Goal: Task Accomplishment & Management: Complete application form

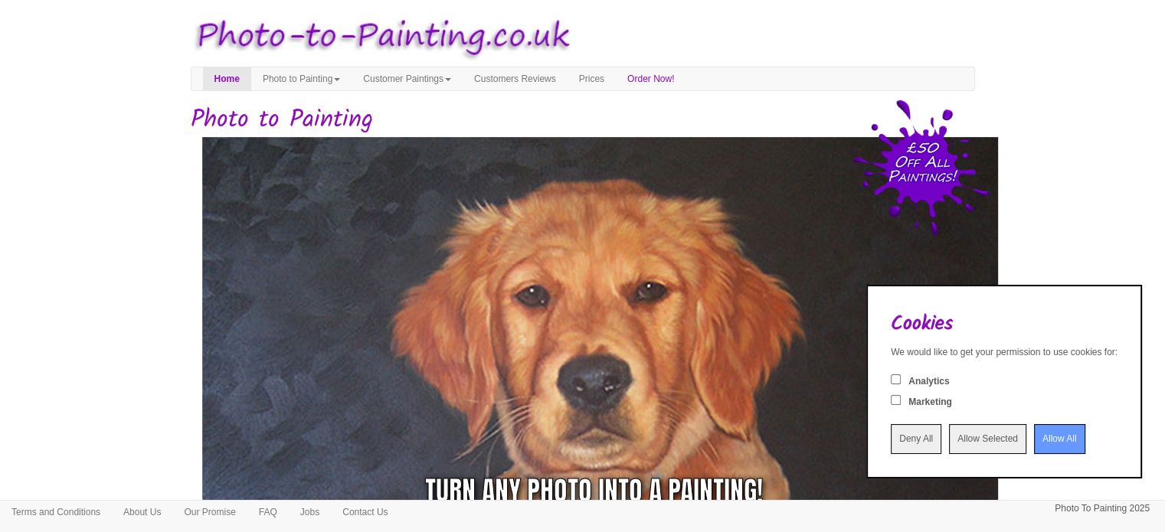
click at [898, 440] on input "Deny All" at bounding box center [916, 439] width 51 height 30
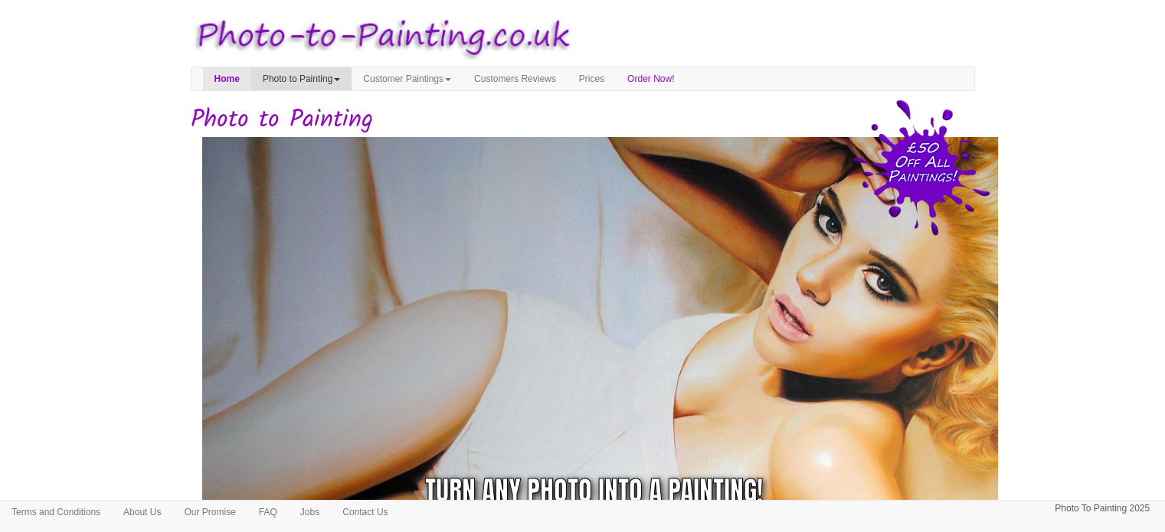
click at [352, 84] on link "Photo to Painting" at bounding box center [301, 78] width 100 height 23
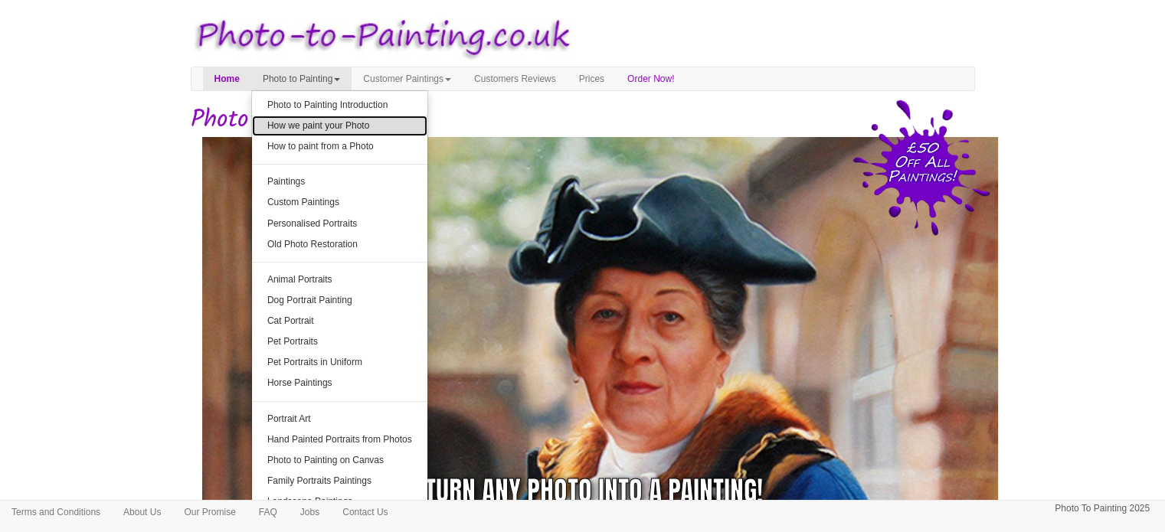
click at [364, 125] on link "How we paint your Photo" at bounding box center [339, 126] width 175 height 21
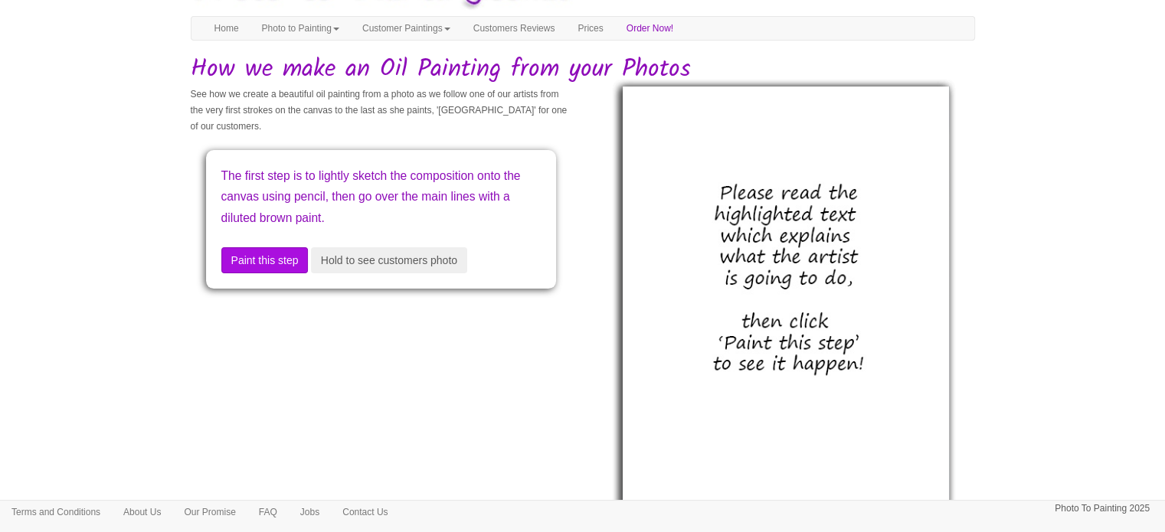
scroll to position [73, 0]
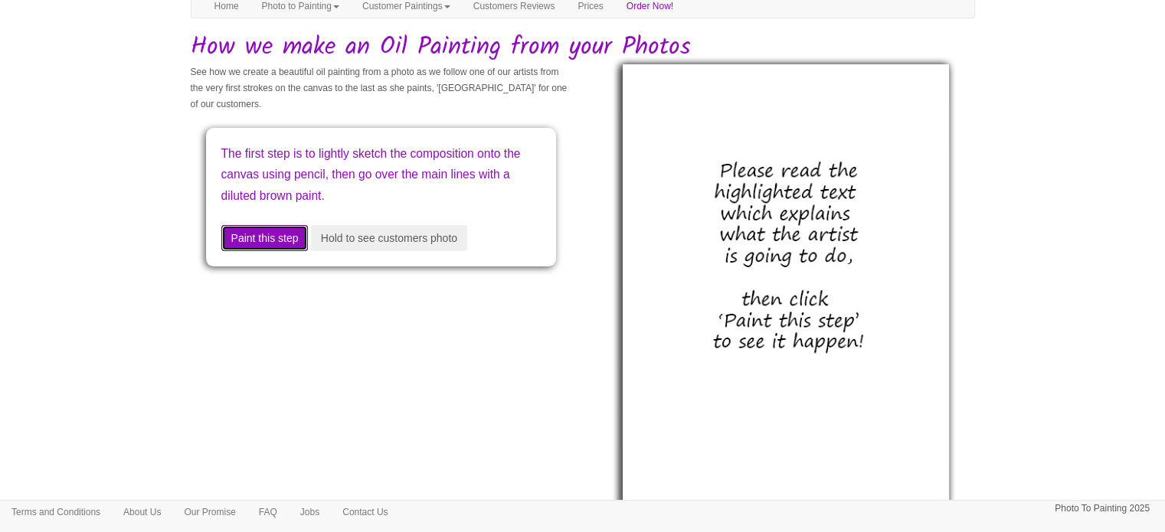
click at [287, 235] on button "Paint this step" at bounding box center [264, 238] width 87 height 26
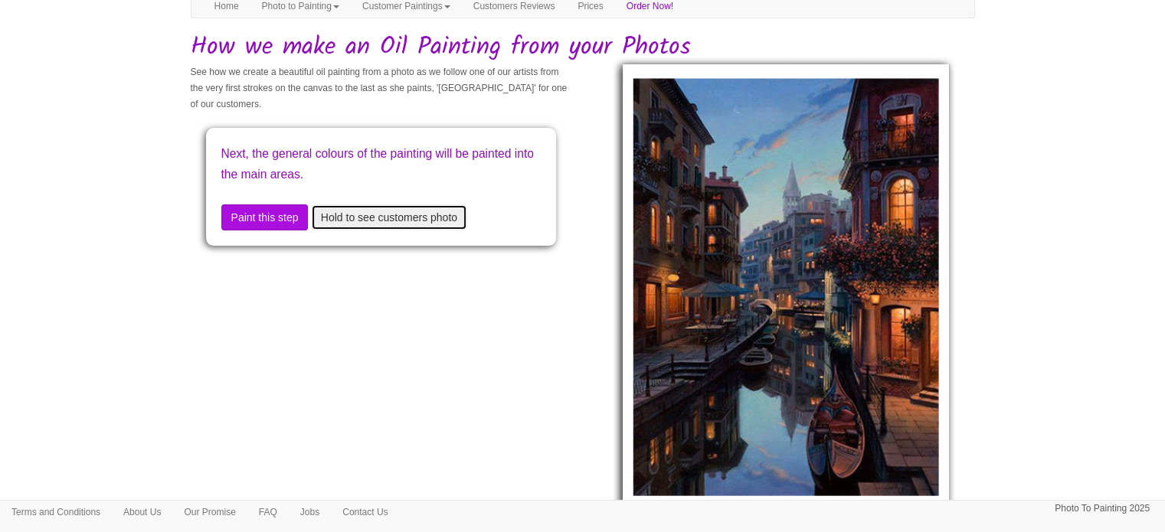
click at [430, 221] on button "Hold to see customers photo" at bounding box center [389, 218] width 156 height 26
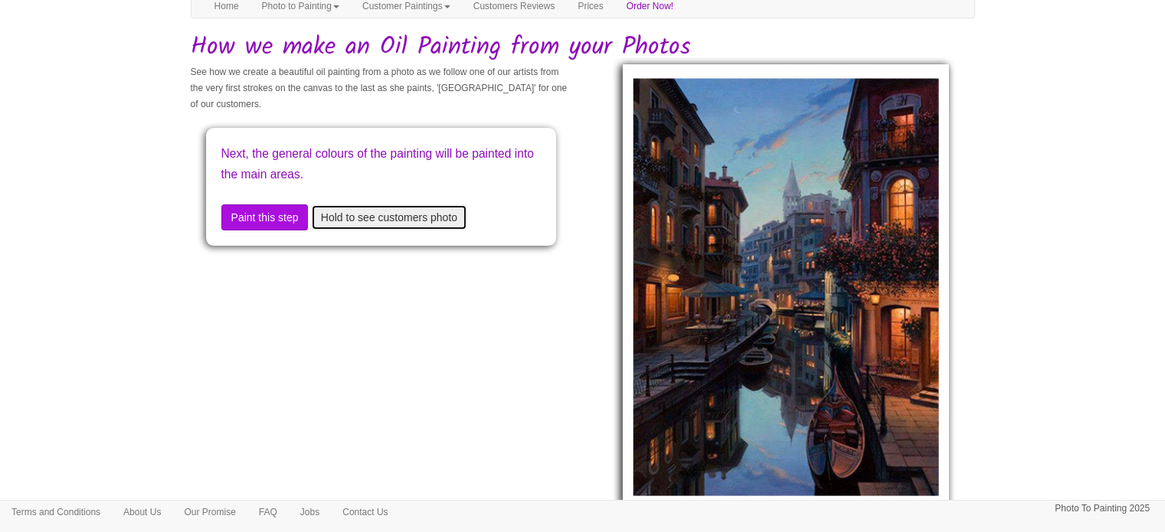
click at [430, 221] on button "Hold to see customers photo" at bounding box center [389, 218] width 156 height 26
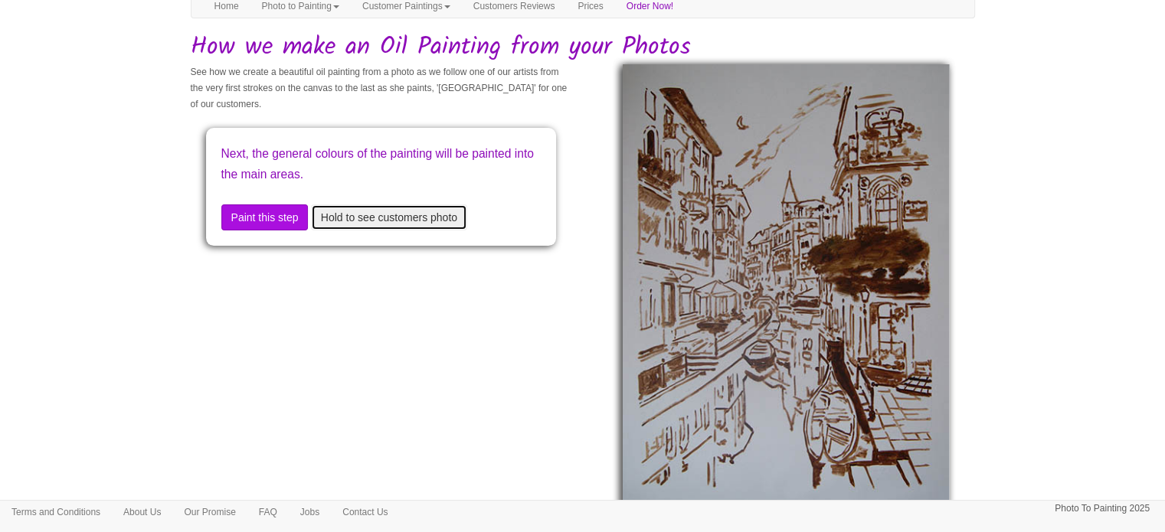
scroll to position [0, 0]
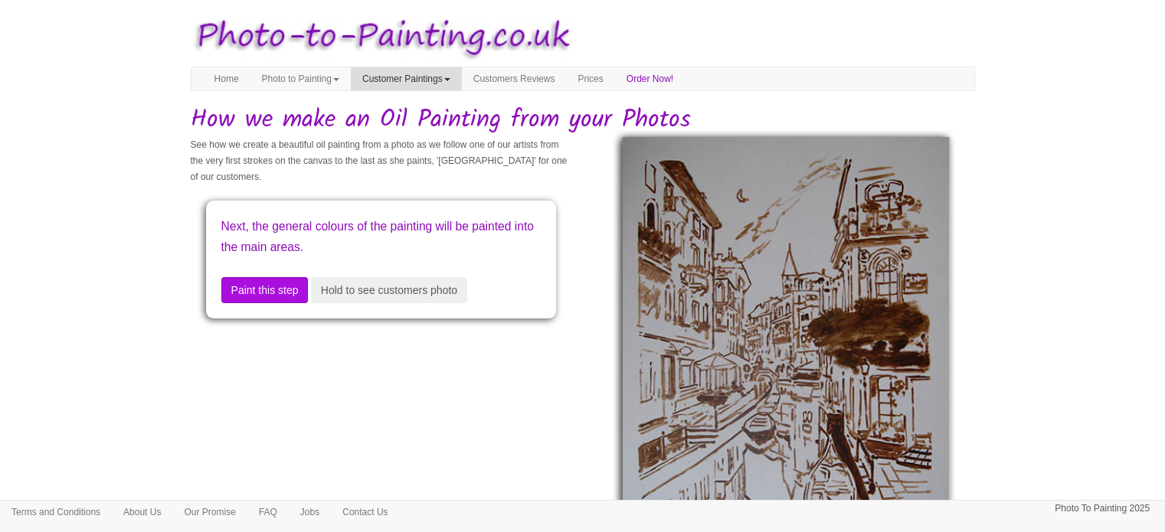
click at [395, 80] on link "Customer Paintings" at bounding box center [406, 78] width 111 height 23
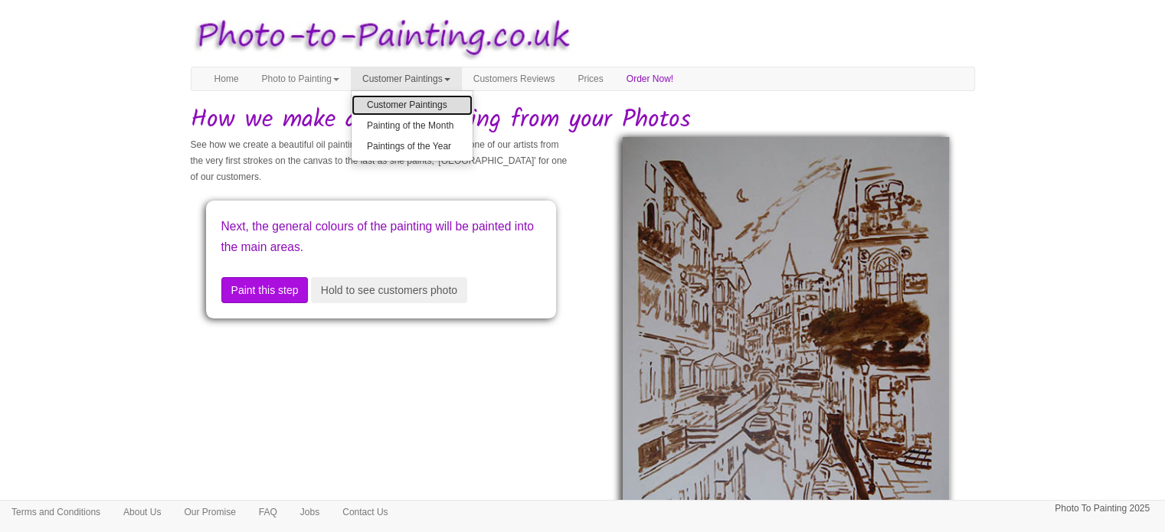
click at [428, 110] on link "Customer Paintings" at bounding box center [412, 105] width 121 height 21
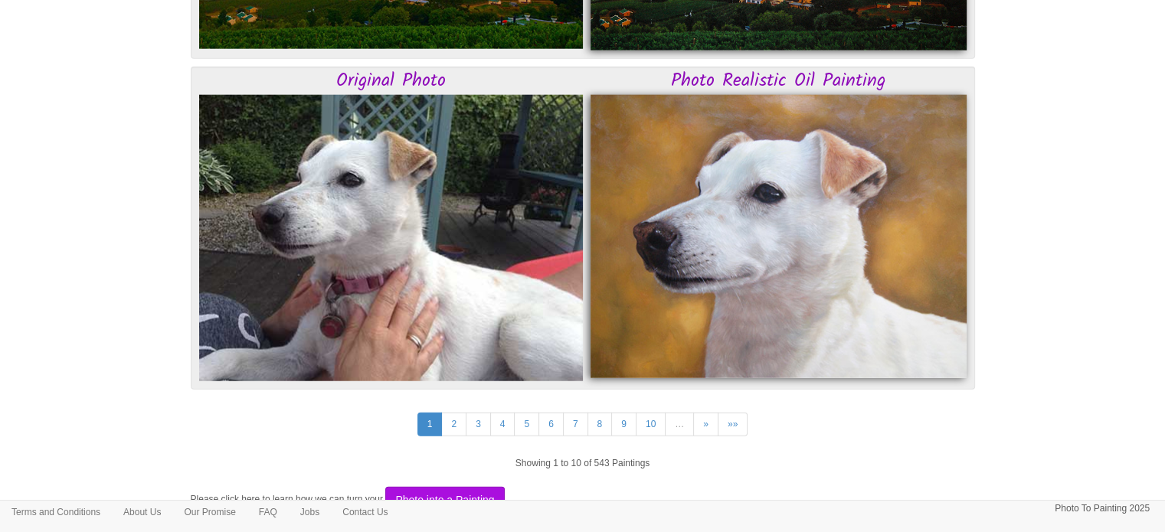
scroll to position [4038, 0]
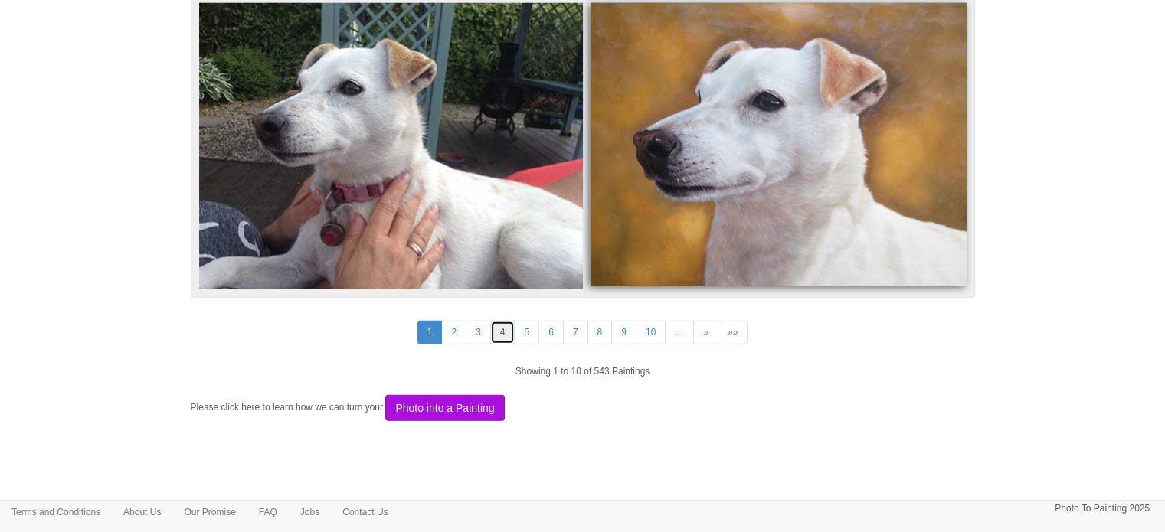
click at [500, 327] on link "4" at bounding box center [502, 333] width 25 height 24
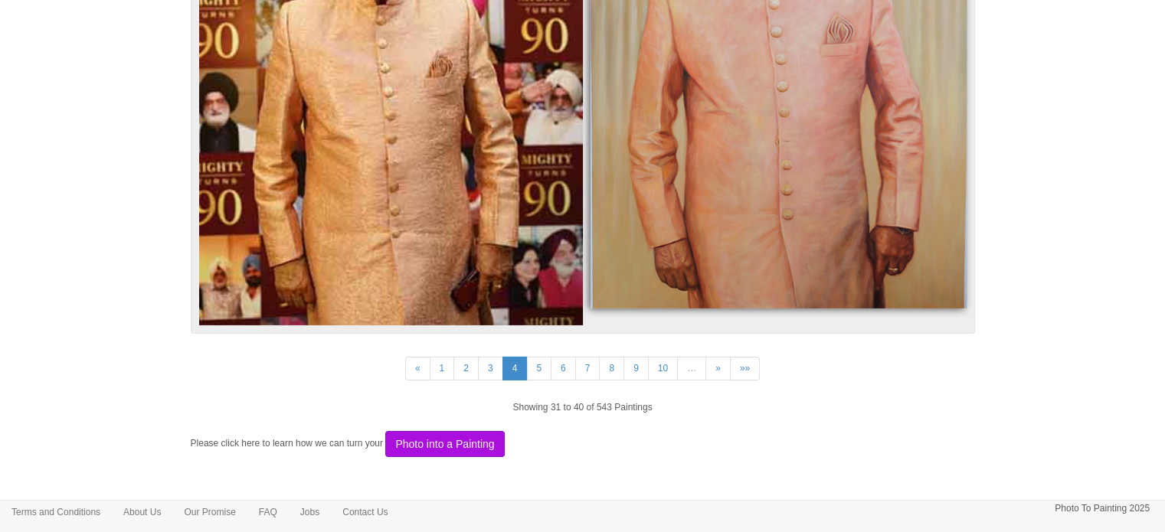
scroll to position [4899, 0]
click at [610, 366] on link "8" at bounding box center [611, 368] width 25 height 24
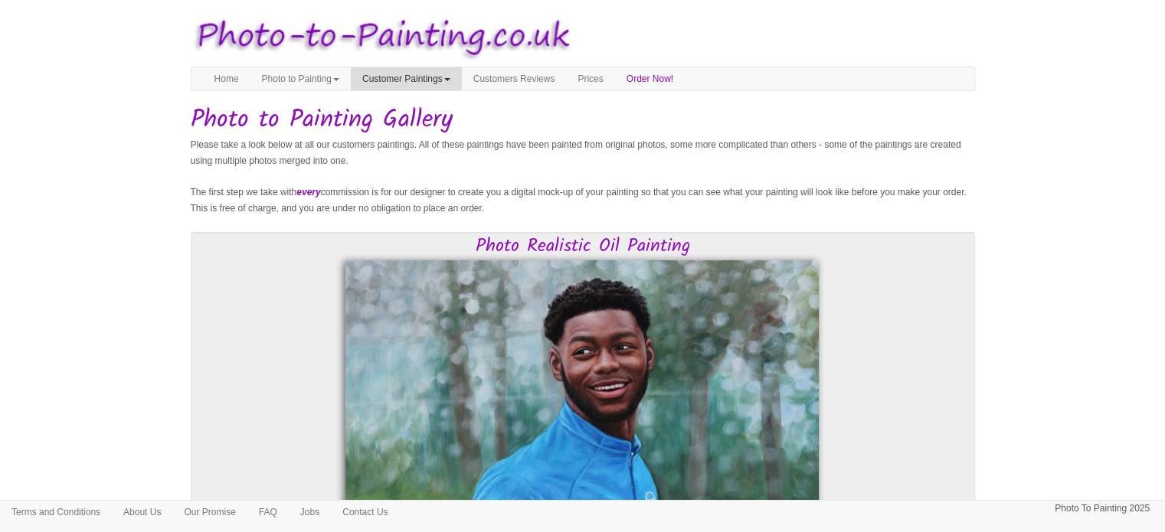
click at [420, 70] on link "Customer Paintings" at bounding box center [406, 78] width 111 height 23
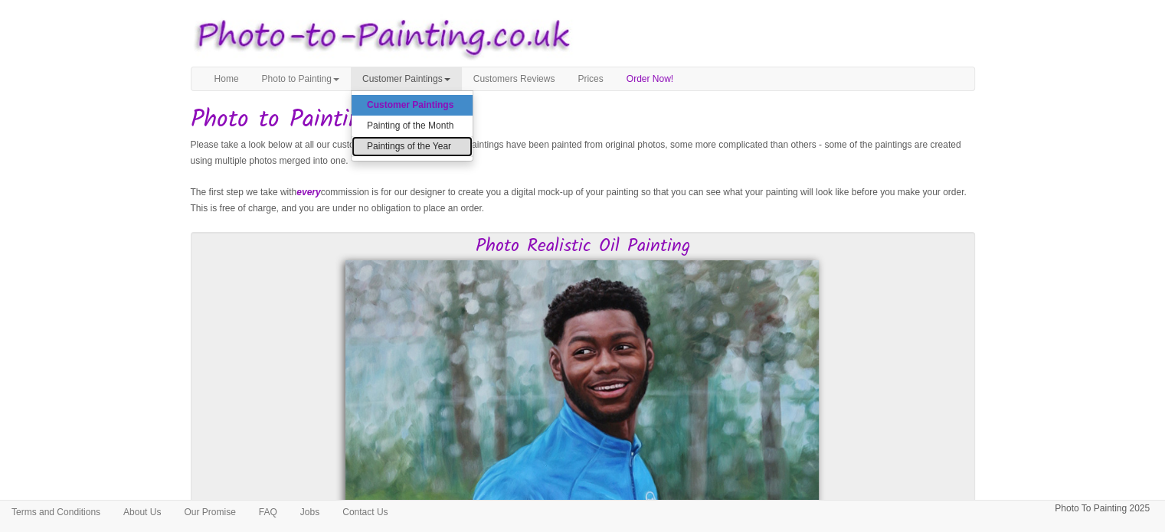
click at [406, 152] on link "Paintings of the Year" at bounding box center [412, 146] width 121 height 21
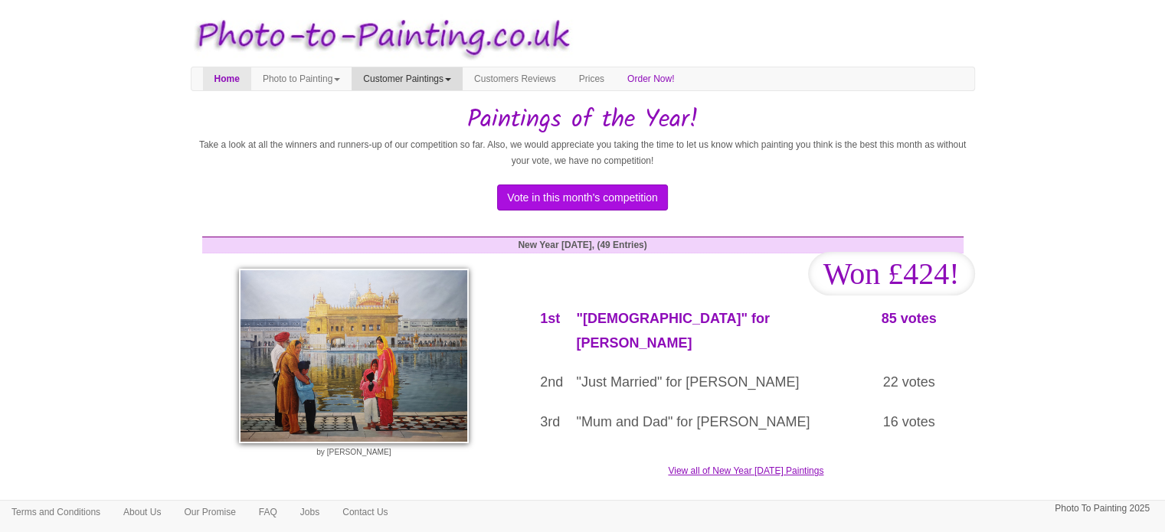
click at [429, 81] on link "Customer Paintings" at bounding box center [407, 78] width 111 height 23
click at [424, 126] on link "Painting of the Month" at bounding box center [412, 126] width 121 height 21
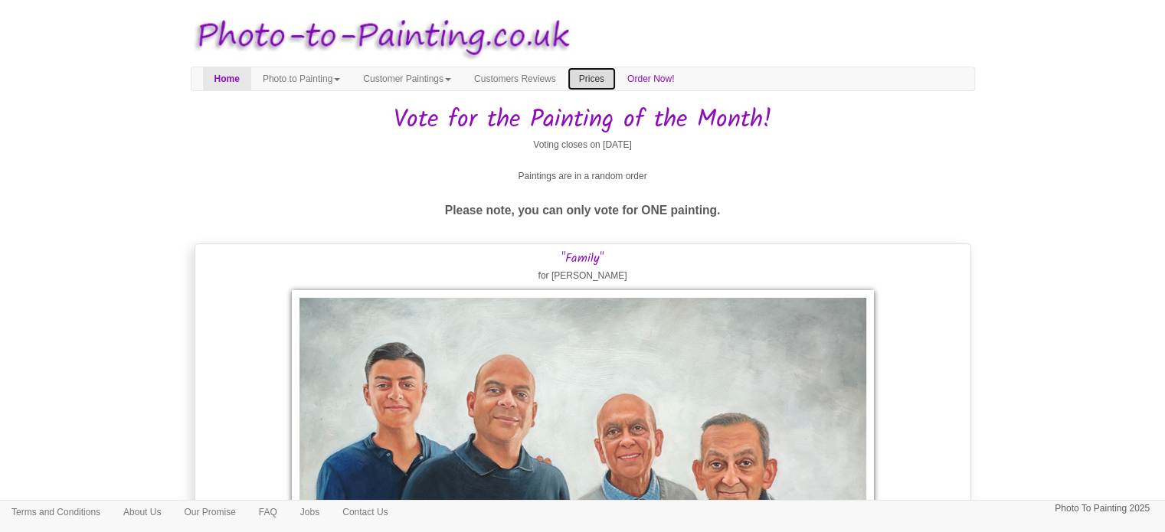
click at [616, 73] on link "Prices" at bounding box center [592, 78] width 48 height 23
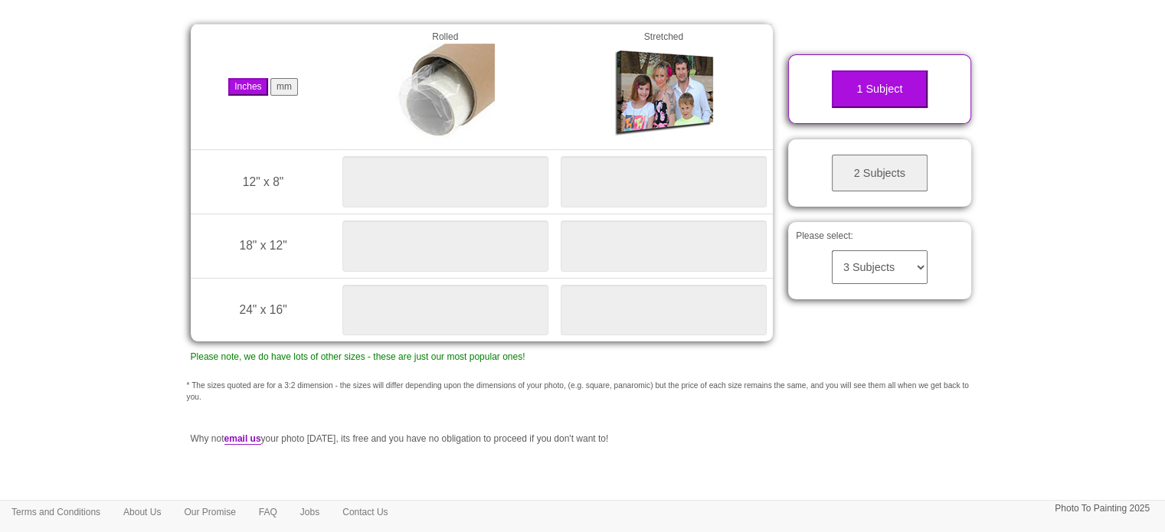
scroll to position [233, 0]
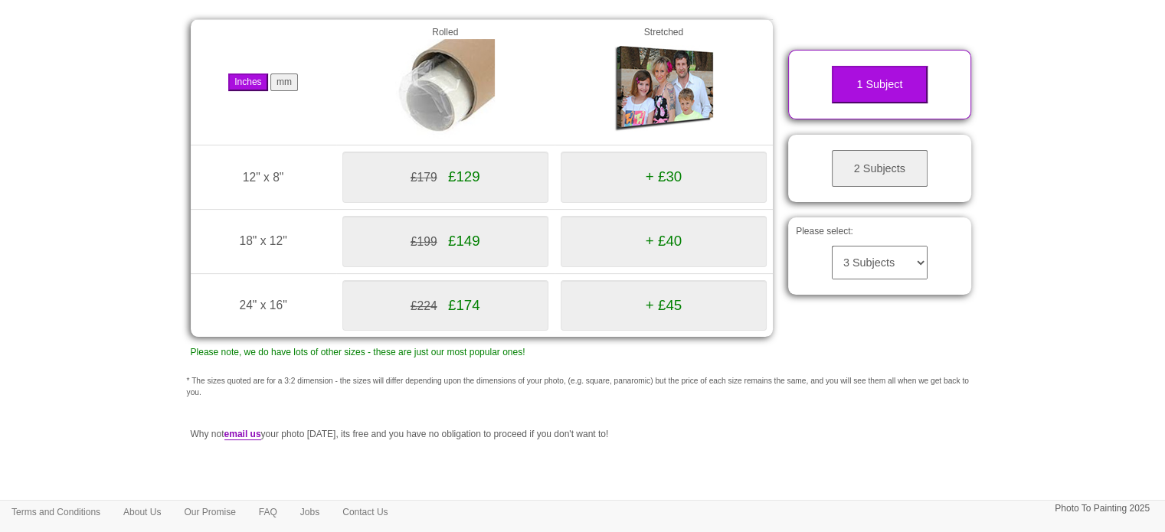
click at [282, 85] on button "mm" at bounding box center [284, 83] width 28 height 18
click at [463, 172] on span "£129" at bounding box center [464, 177] width 32 height 16
click at [843, 177] on button "2 Subjects" at bounding box center [880, 169] width 96 height 38
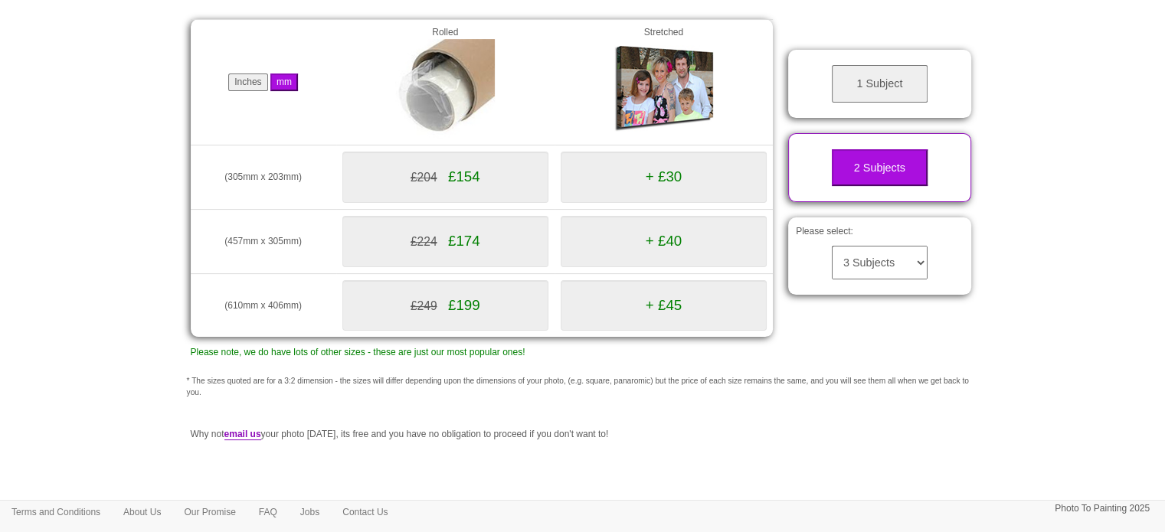
click at [921, 270] on select "3 Subjects 4 Subjects 5 Subjects 6 Subjects 7 Subjects 8 Subjects 9 Subjects 10…" at bounding box center [880, 263] width 96 height 34
select select "8"
click at [832, 246] on select "3 Subjects 4 Subjects 5 Subjects 6 Subjects 7 Subjects 8 Subjects 9 Subjects 10…" at bounding box center [880, 263] width 96 height 34
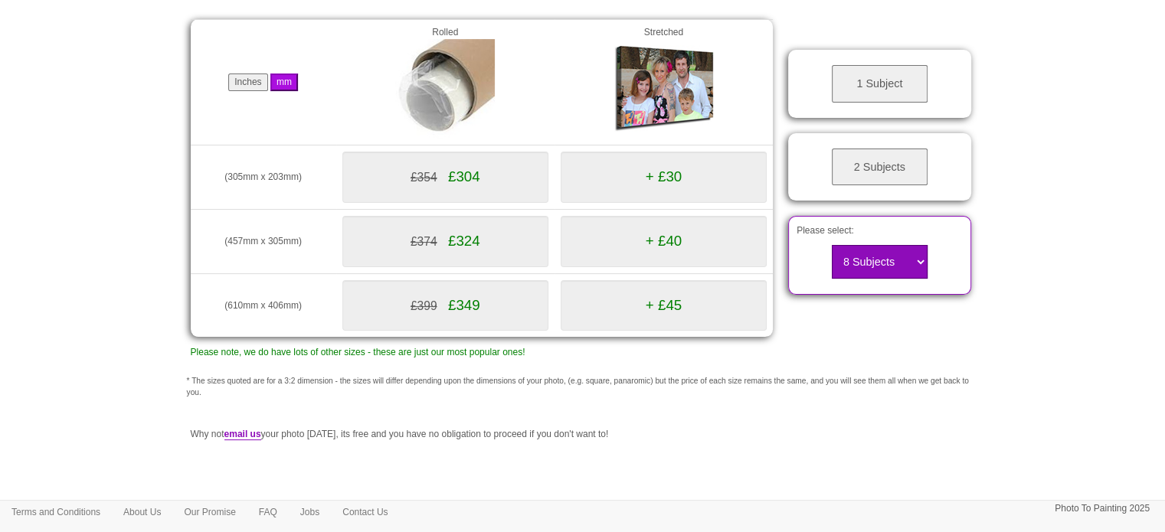
click at [910, 258] on select "3 Subjects 4 Subjects 5 Subjects 6 Subjects 7 Subjects 8 Subjects 9 Subjects 10…" at bounding box center [880, 262] width 96 height 34
click at [911, 166] on button "2 Subjects" at bounding box center [880, 168] width 96 height 38
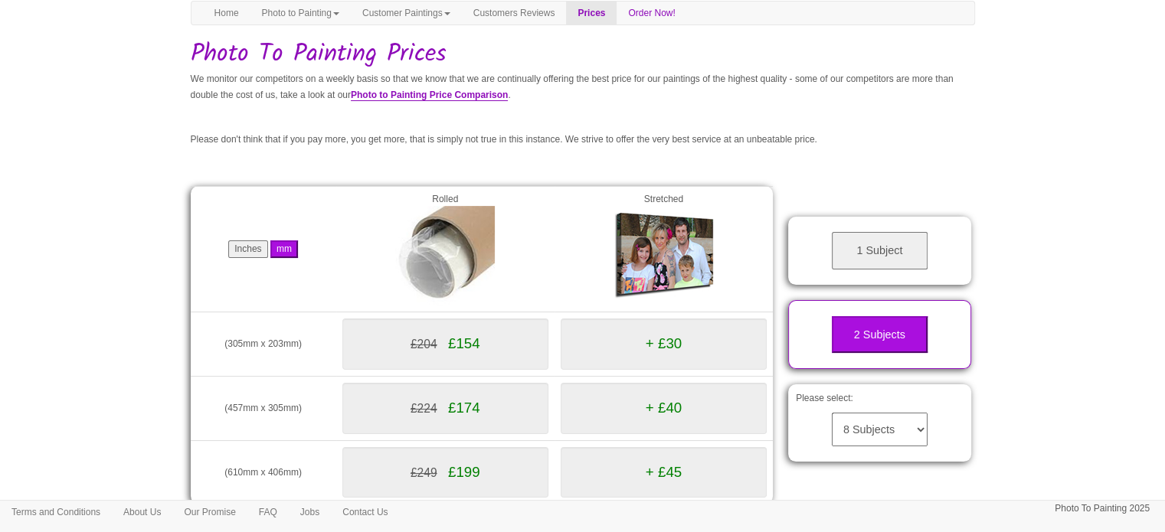
scroll to position [64, 0]
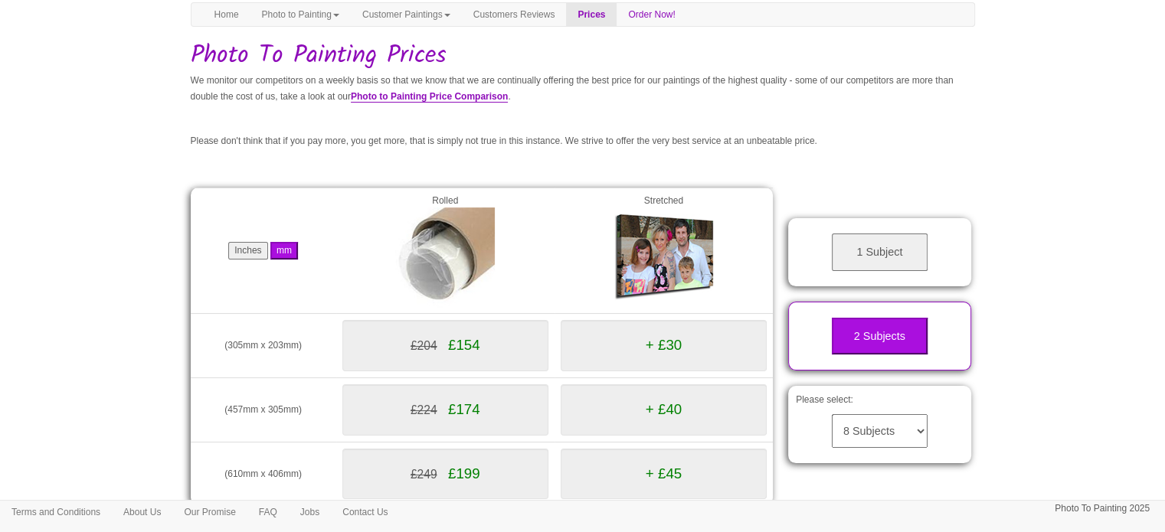
click at [450, 340] on span "£154" at bounding box center [464, 345] width 32 height 16
click at [452, 254] on img at bounding box center [445, 258] width 100 height 100
click at [223, 15] on link "Home" at bounding box center [226, 14] width 47 height 23
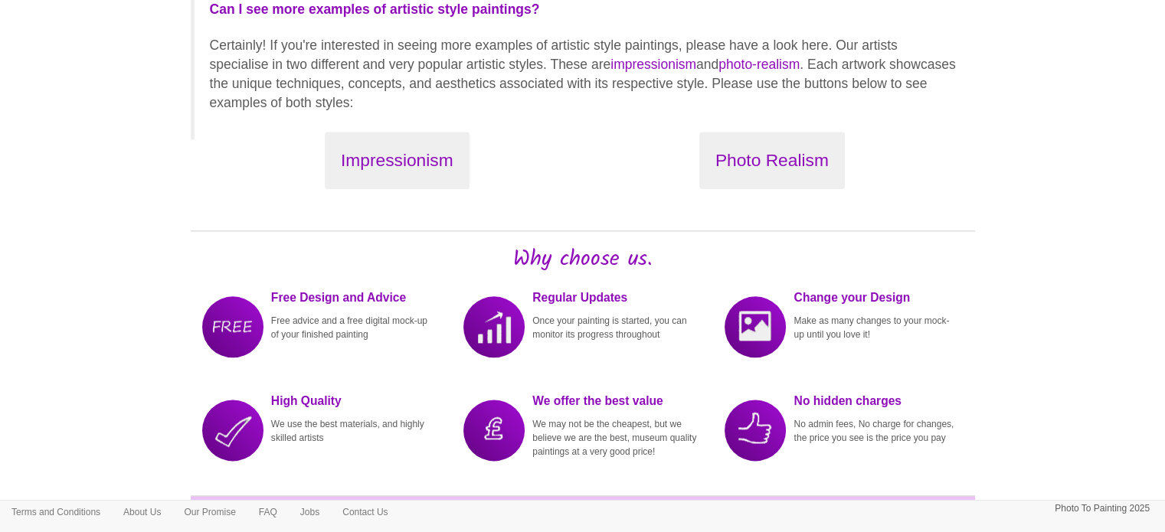
scroll to position [1801, 0]
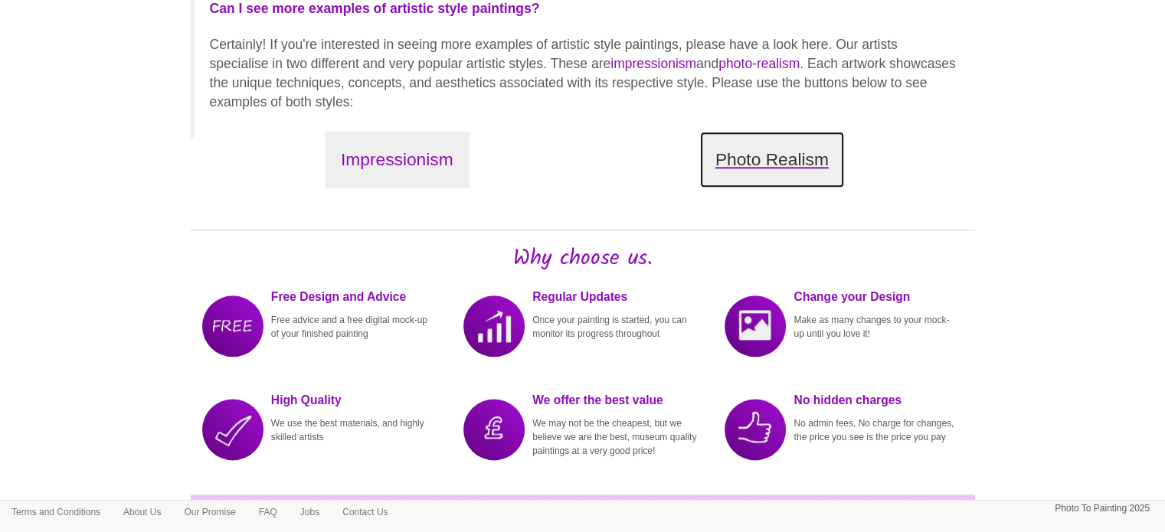
click at [738, 181] on button "Photo Realism" at bounding box center [772, 159] width 146 height 57
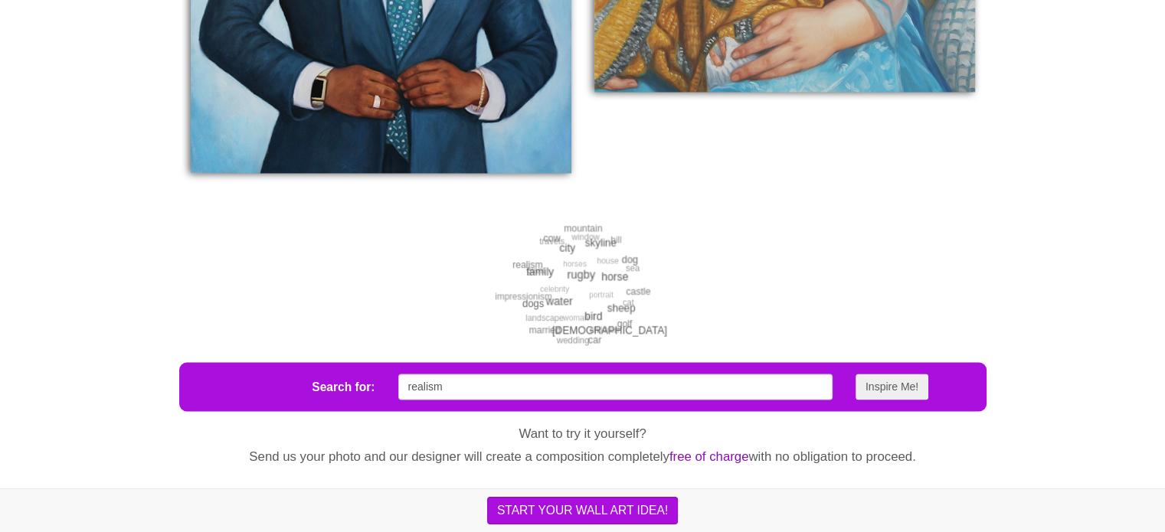
scroll to position [2440, 0]
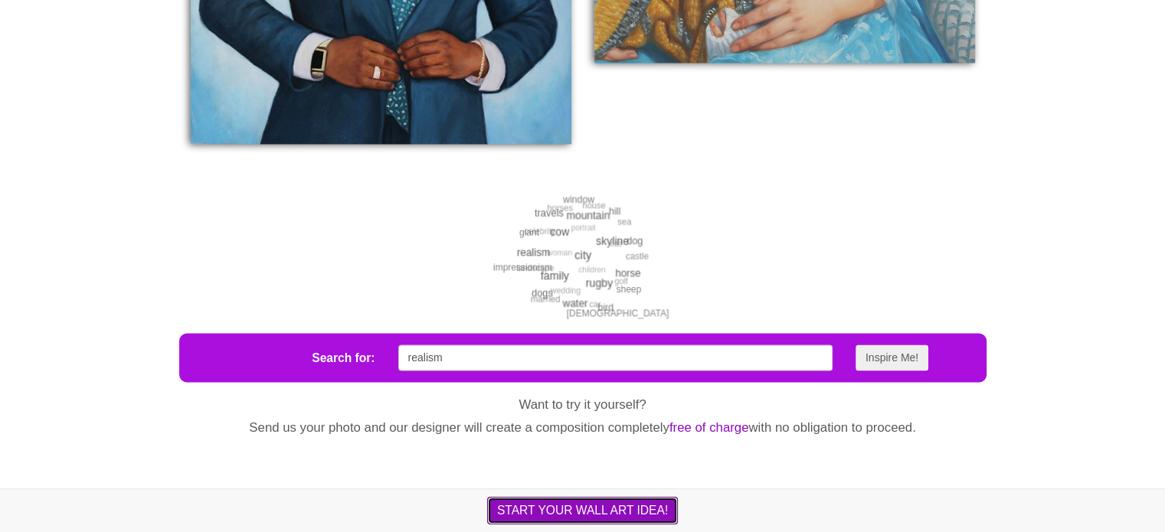
click at [601, 507] on button "START YOUR WALL ART IDEA!" at bounding box center [582, 511] width 191 height 28
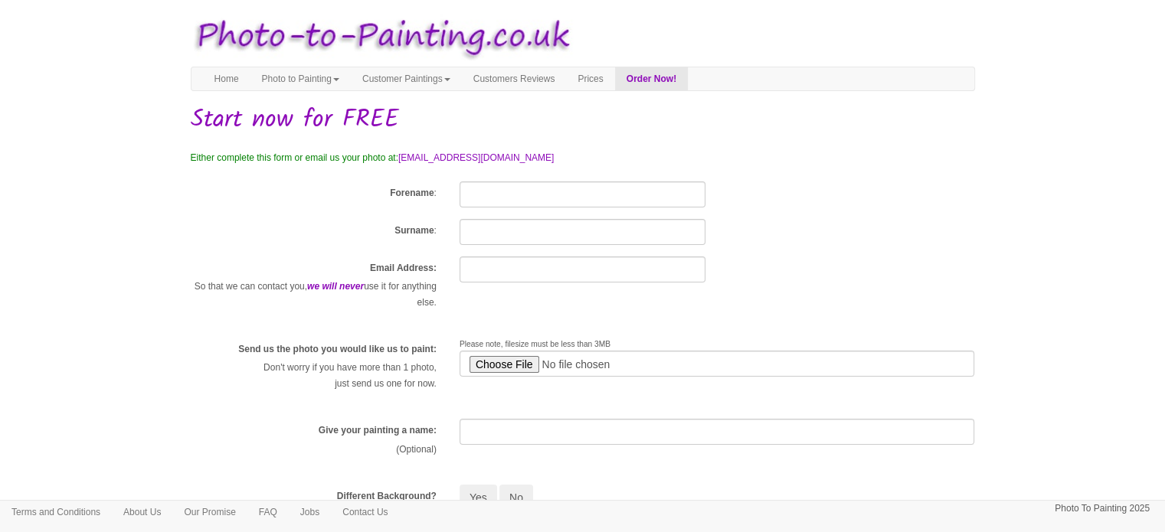
click at [525, 191] on input "Forename" at bounding box center [583, 195] width 246 height 26
type input "Shervin"
type input "Chasebi"
type input "shervin27787@aol.com"
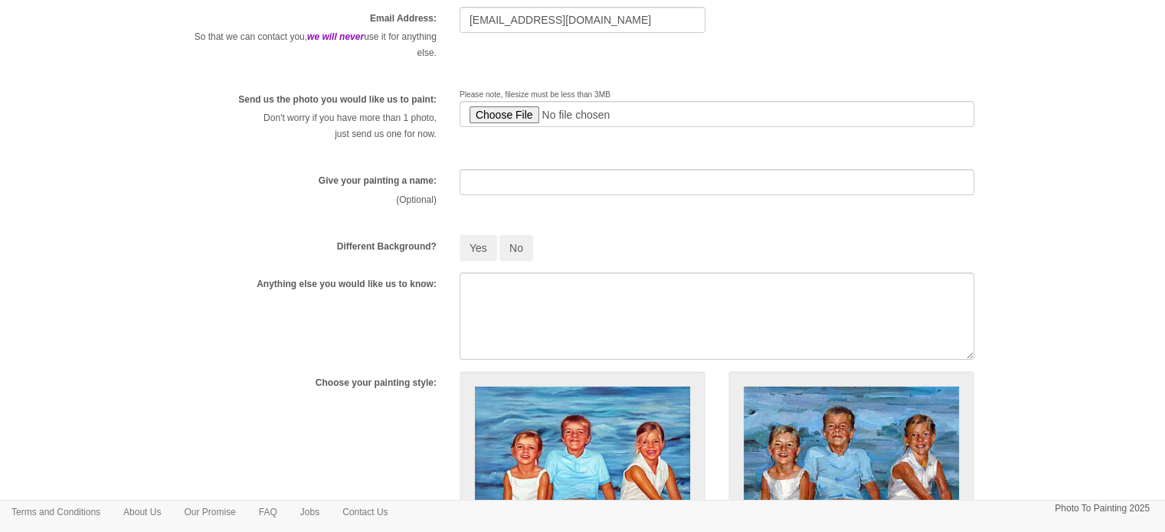
scroll to position [260, 0]
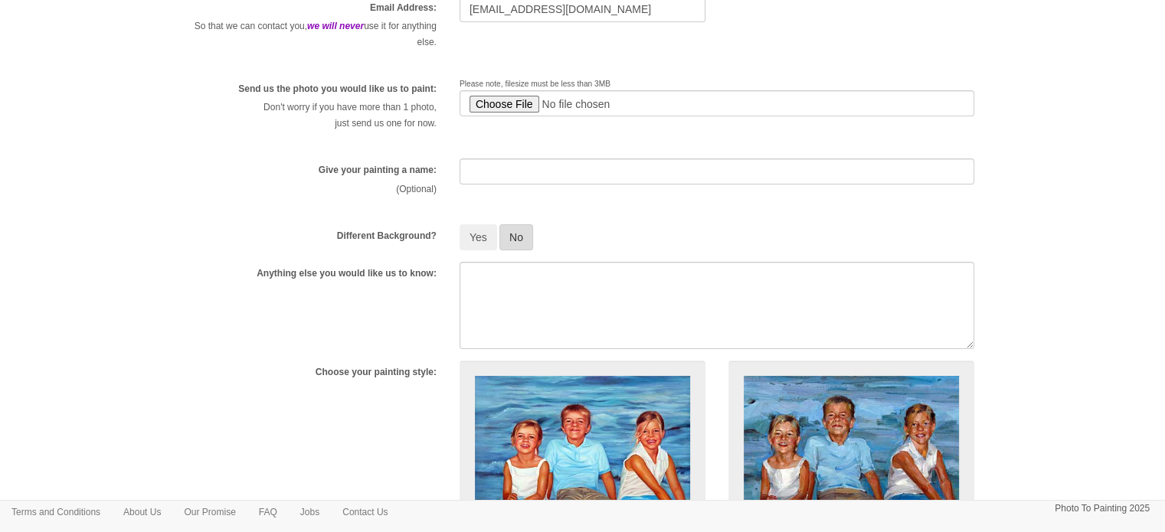
click at [512, 241] on button "No" at bounding box center [516, 237] width 34 height 26
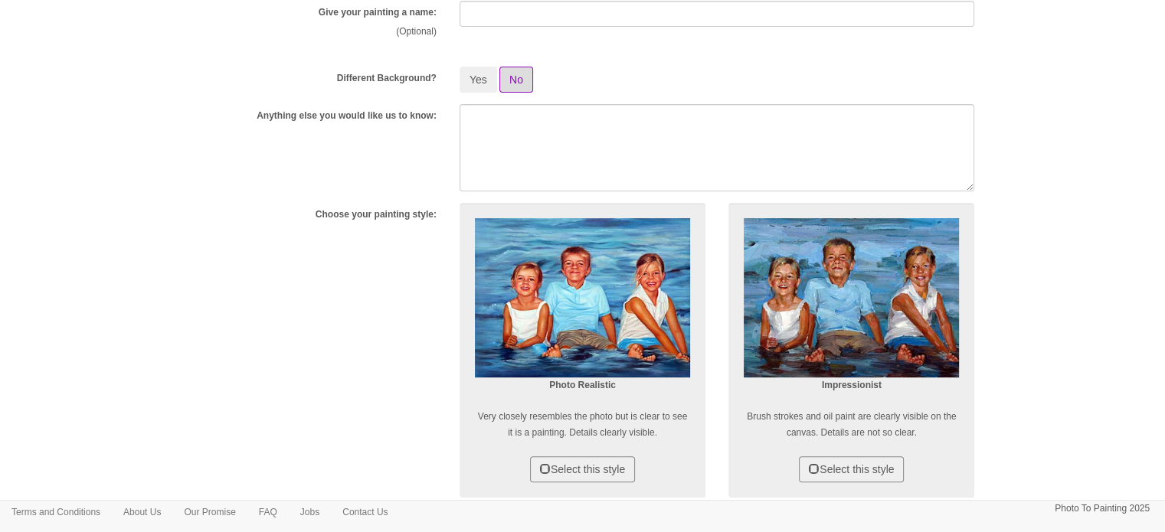
scroll to position [437, 0]
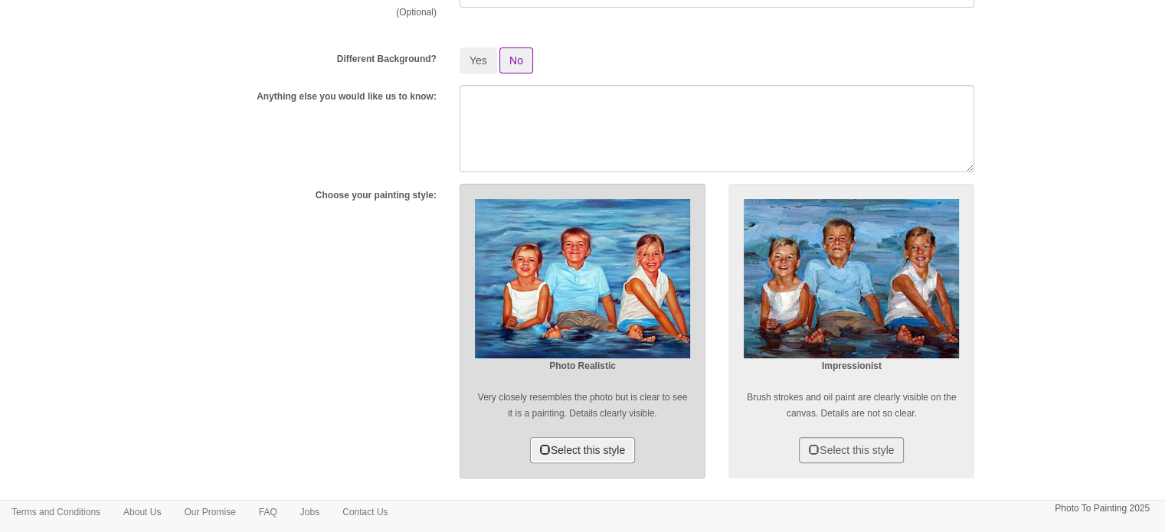
click at [567, 454] on button "Select this style" at bounding box center [582, 450] width 105 height 26
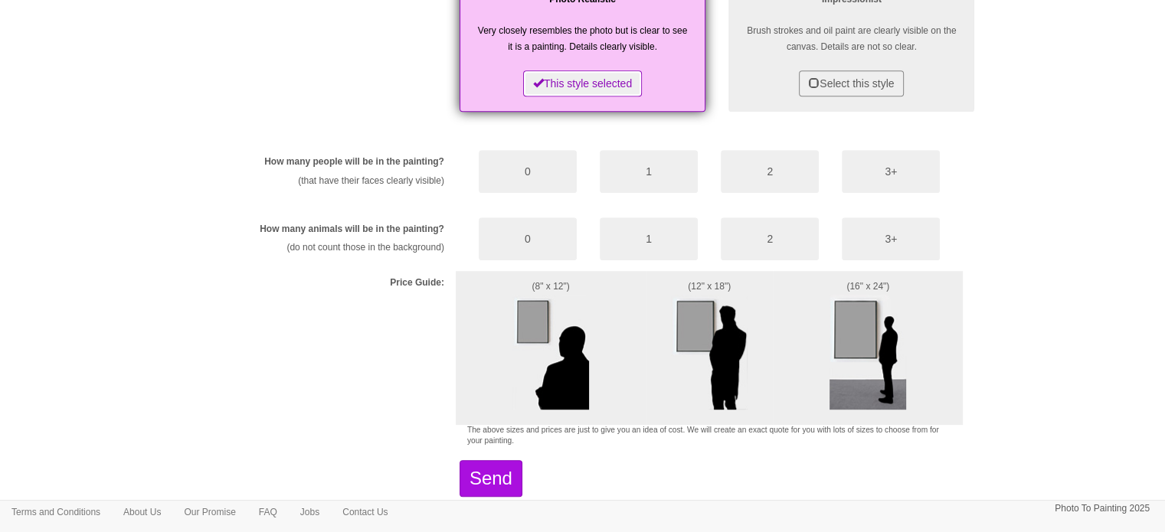
scroll to position [805, 0]
click at [748, 175] on button "2" at bounding box center [770, 170] width 98 height 43
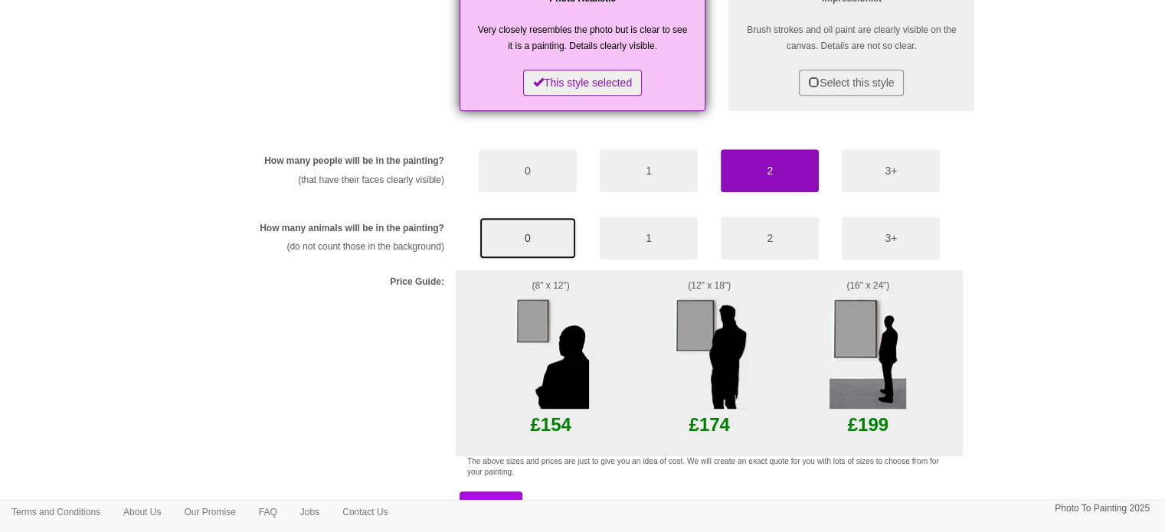
click at [501, 237] on button "0" at bounding box center [528, 238] width 98 height 43
click at [568, 343] on img at bounding box center [550, 351] width 77 height 115
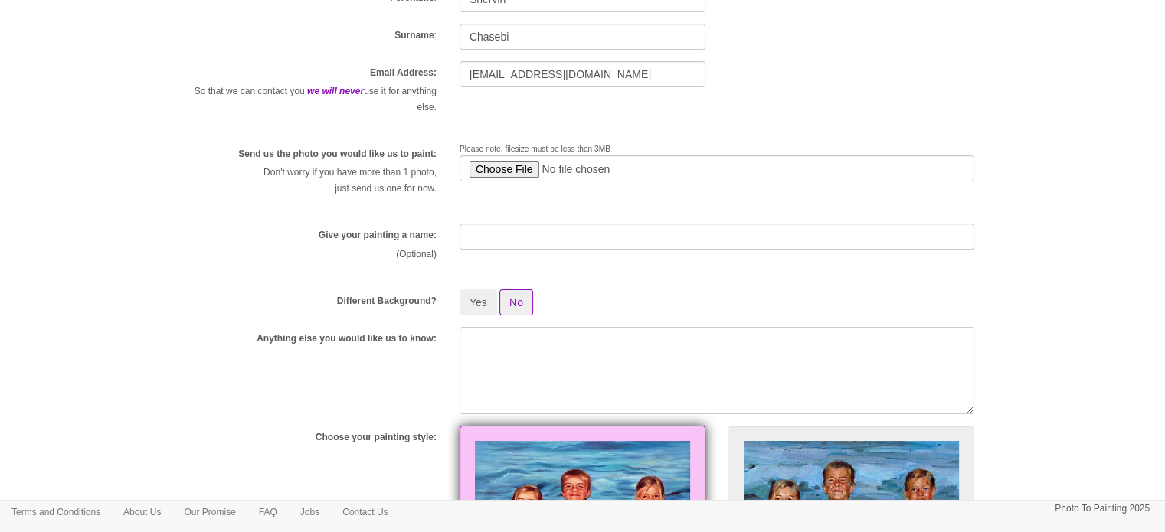
scroll to position [194, 0]
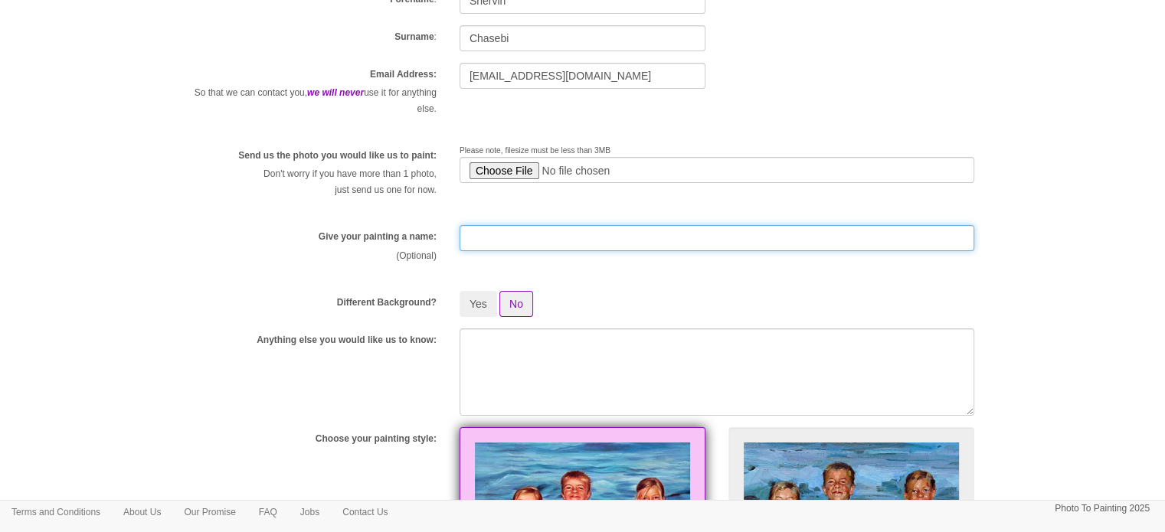
click at [624, 239] on input "text" at bounding box center [717, 238] width 515 height 26
type input "Janette & Sebastian"
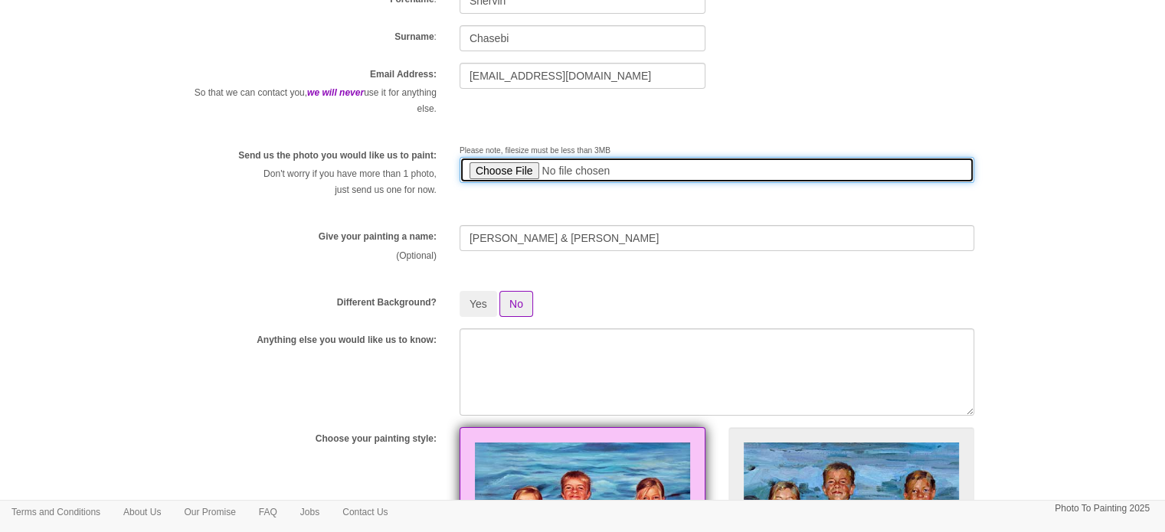
click at [506, 171] on input "file" at bounding box center [717, 170] width 515 height 26
type input "C:\fakepath\49c3a5a7-f82e-4f7a-a234-1d8f7974acce.JPG"
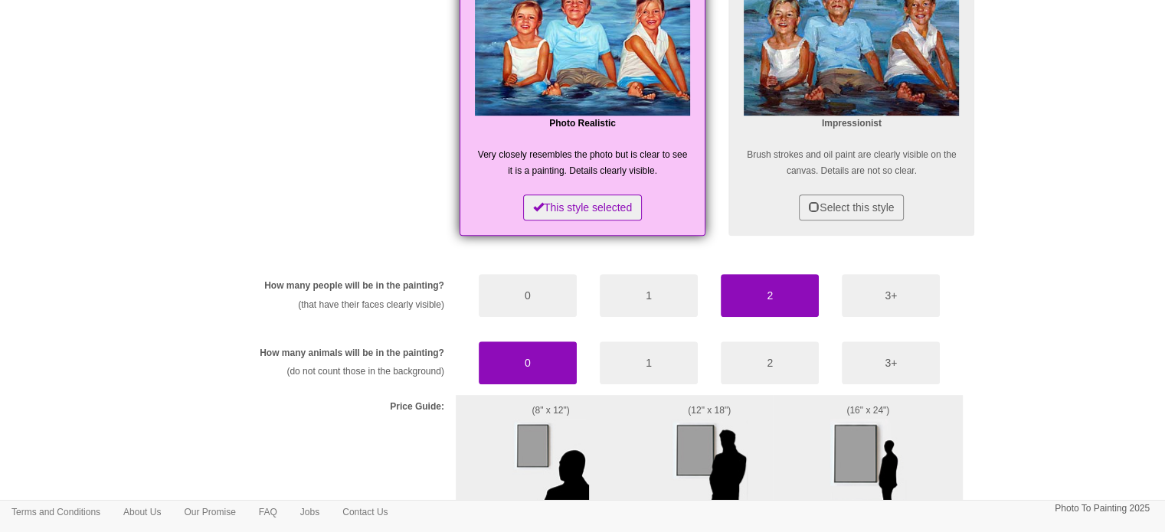
scroll to position [885, 0]
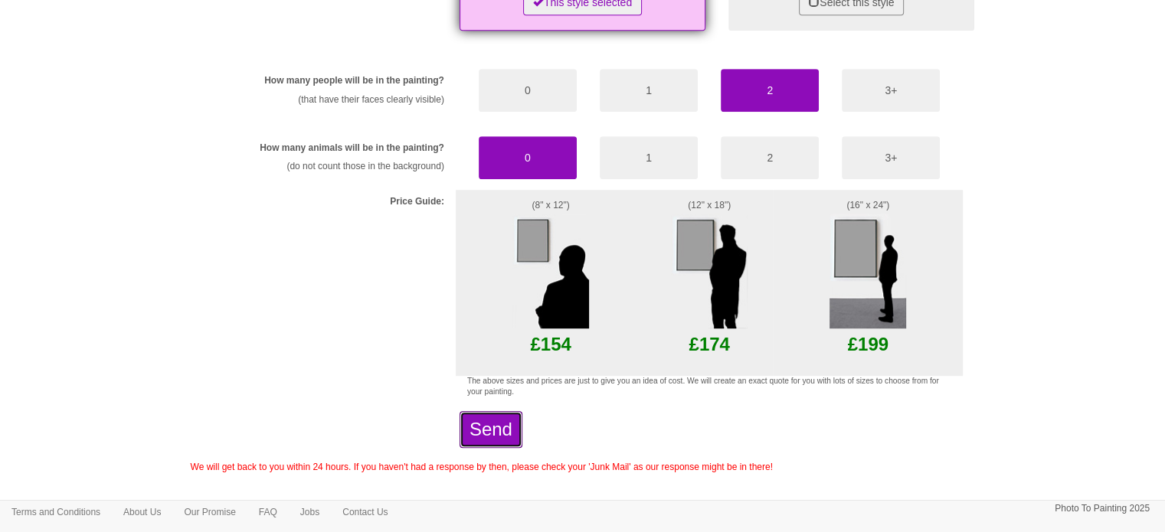
click at [519, 431] on button "Send" at bounding box center [491, 429] width 63 height 37
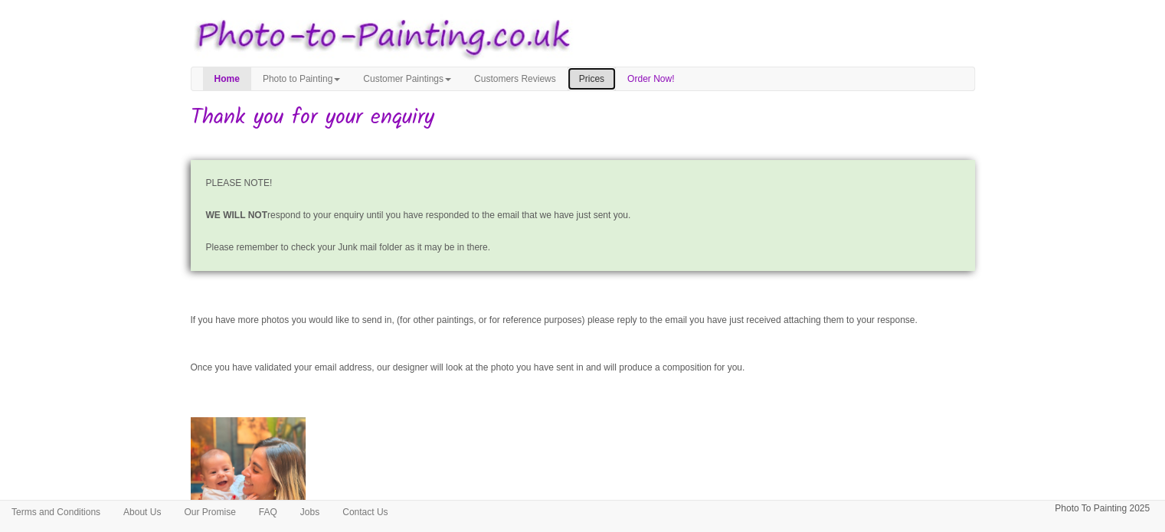
click at [616, 82] on link "Prices" at bounding box center [592, 78] width 48 height 23
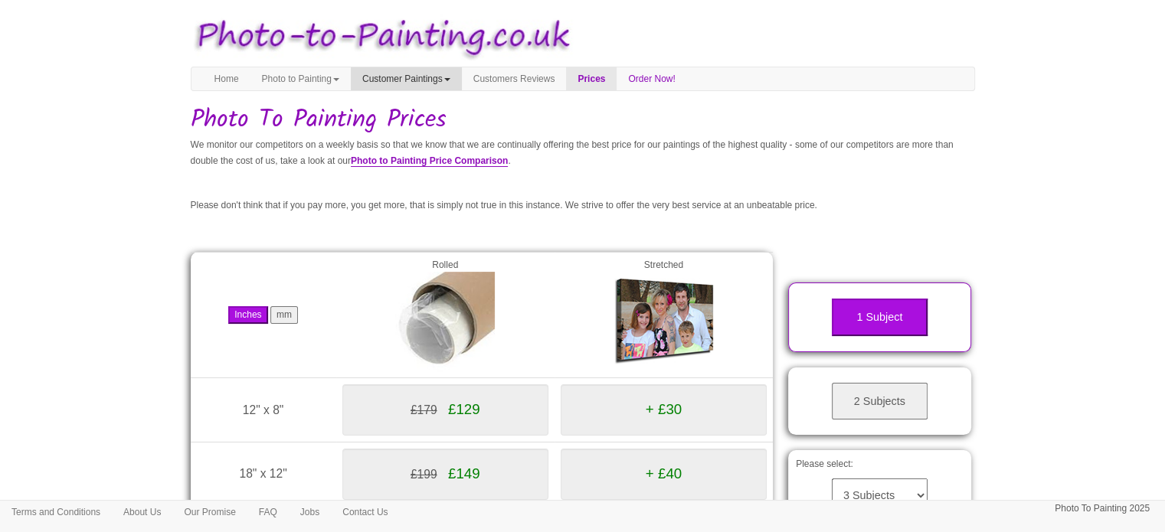
click at [441, 81] on link "Customer Paintings" at bounding box center [406, 78] width 111 height 23
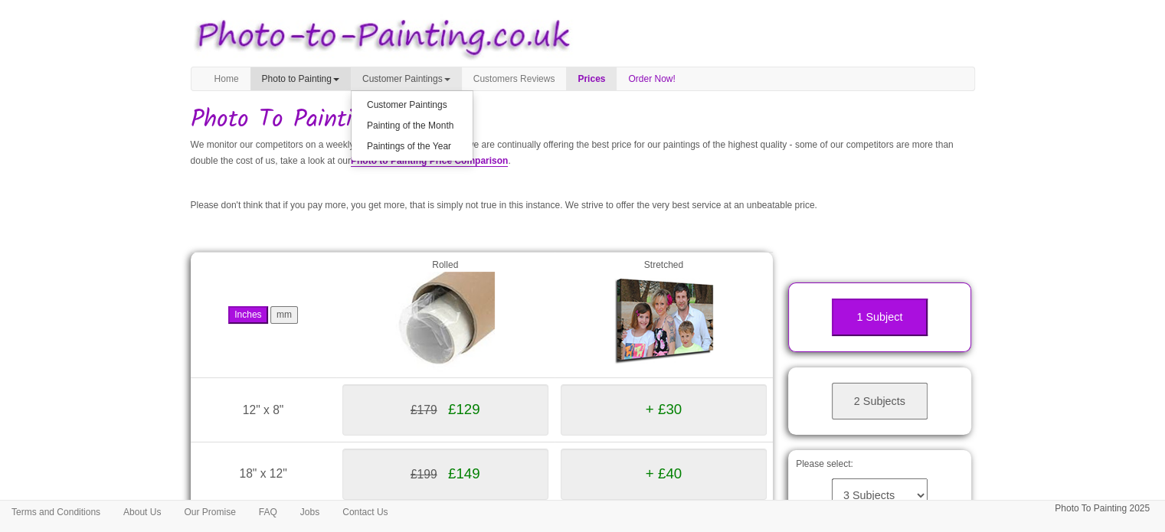
click at [342, 77] on link "Photo to Painting" at bounding box center [300, 78] width 100 height 23
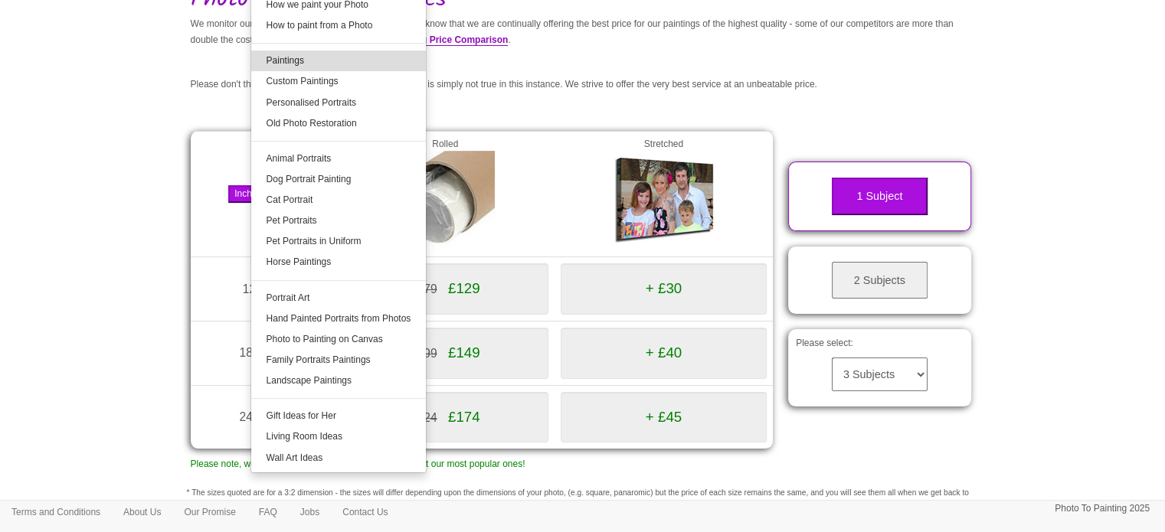
scroll to position [122, 0]
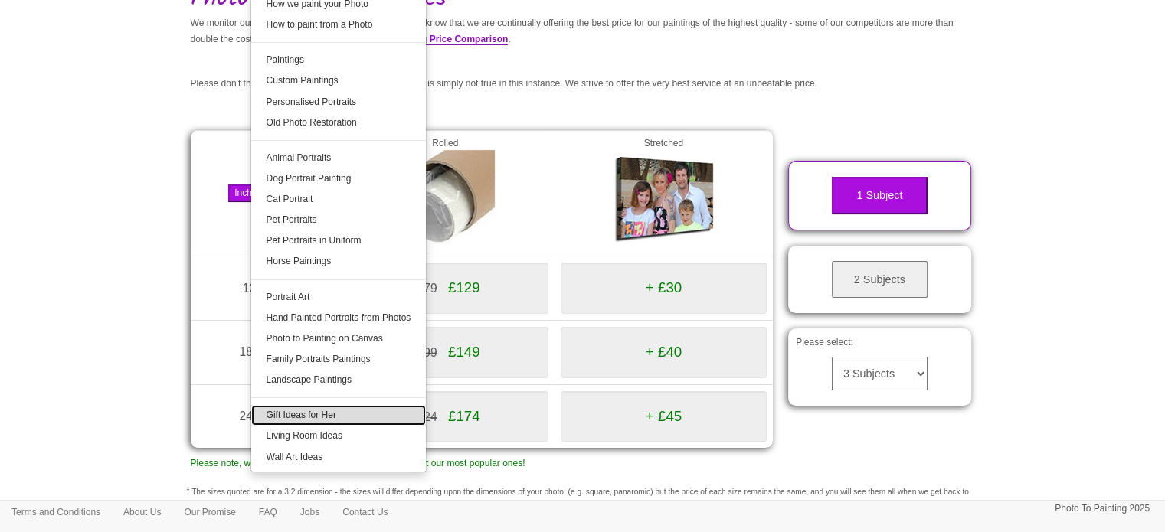
click at [341, 422] on link "Gift Ideas for Her" at bounding box center [338, 415] width 175 height 21
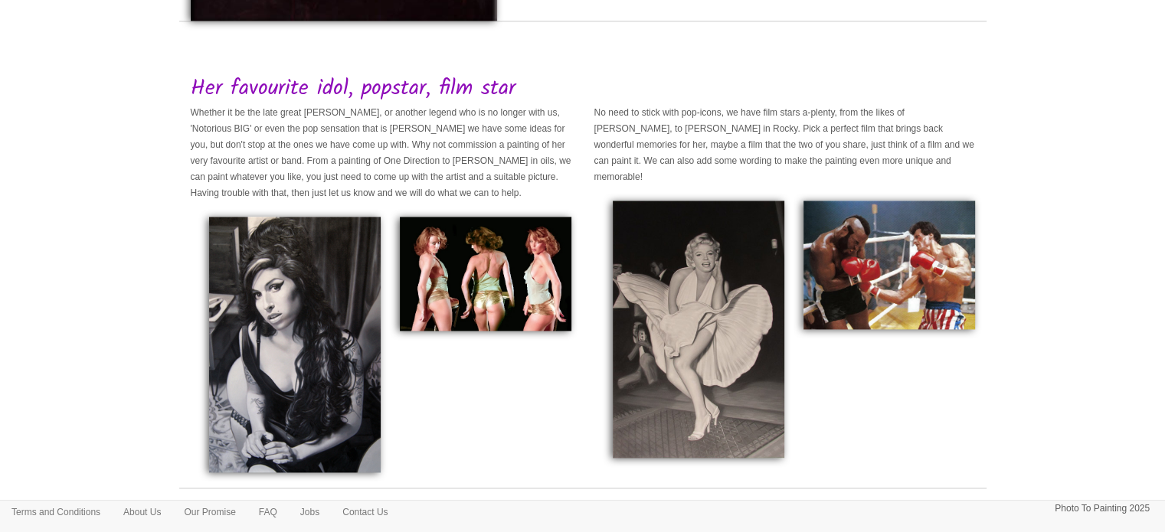
scroll to position [2086, 0]
